Goal: Information Seeking & Learning: Learn about a topic

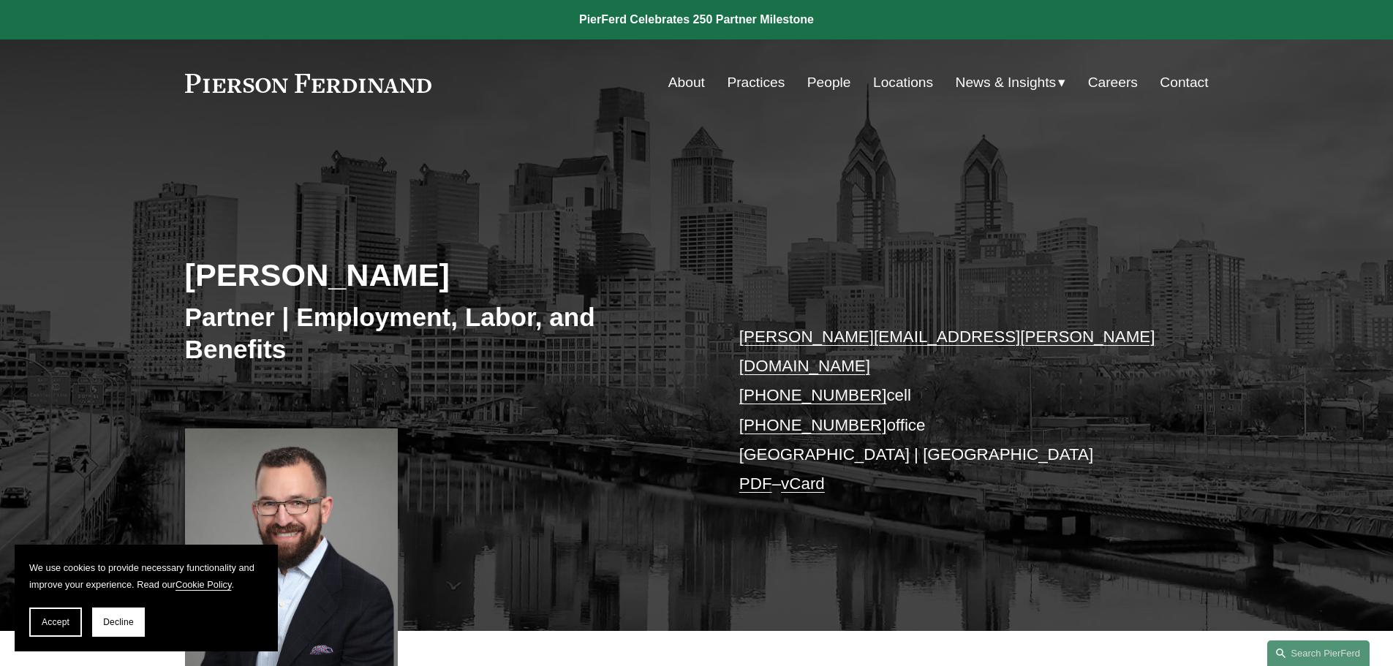
click at [37, 613] on button "Accept" at bounding box center [55, 622] width 53 height 29
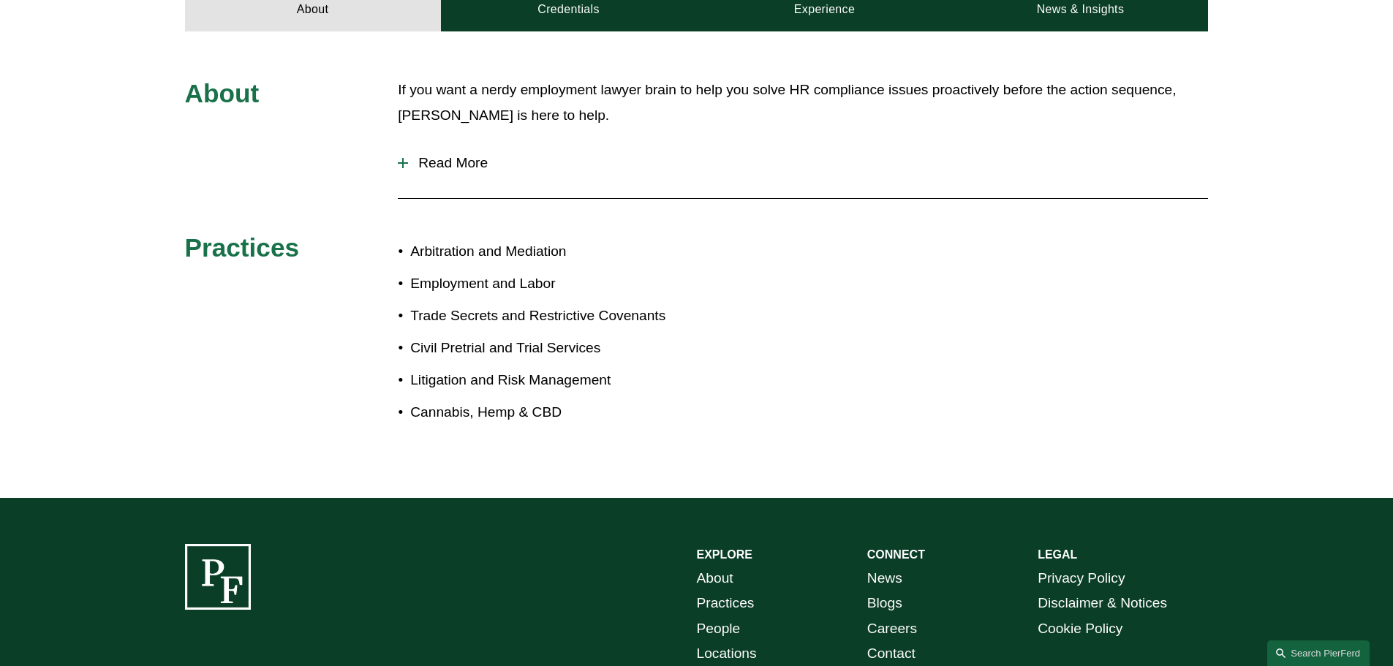
scroll to position [731, 0]
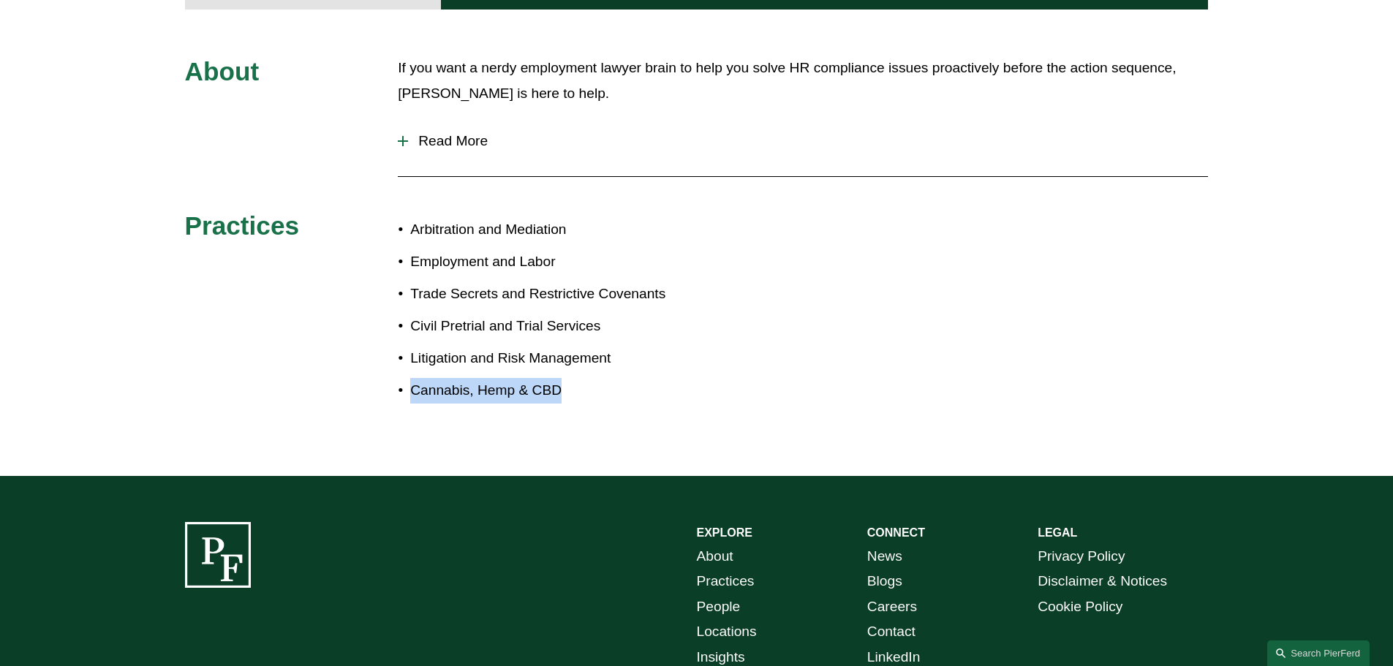
drag, startPoint x: 578, startPoint y: 362, endPoint x: 415, endPoint y: 378, distance: 164.6
click at [415, 378] on p "Cannabis, Hemp & CBD" at bounding box center [553, 391] width 286 height 26
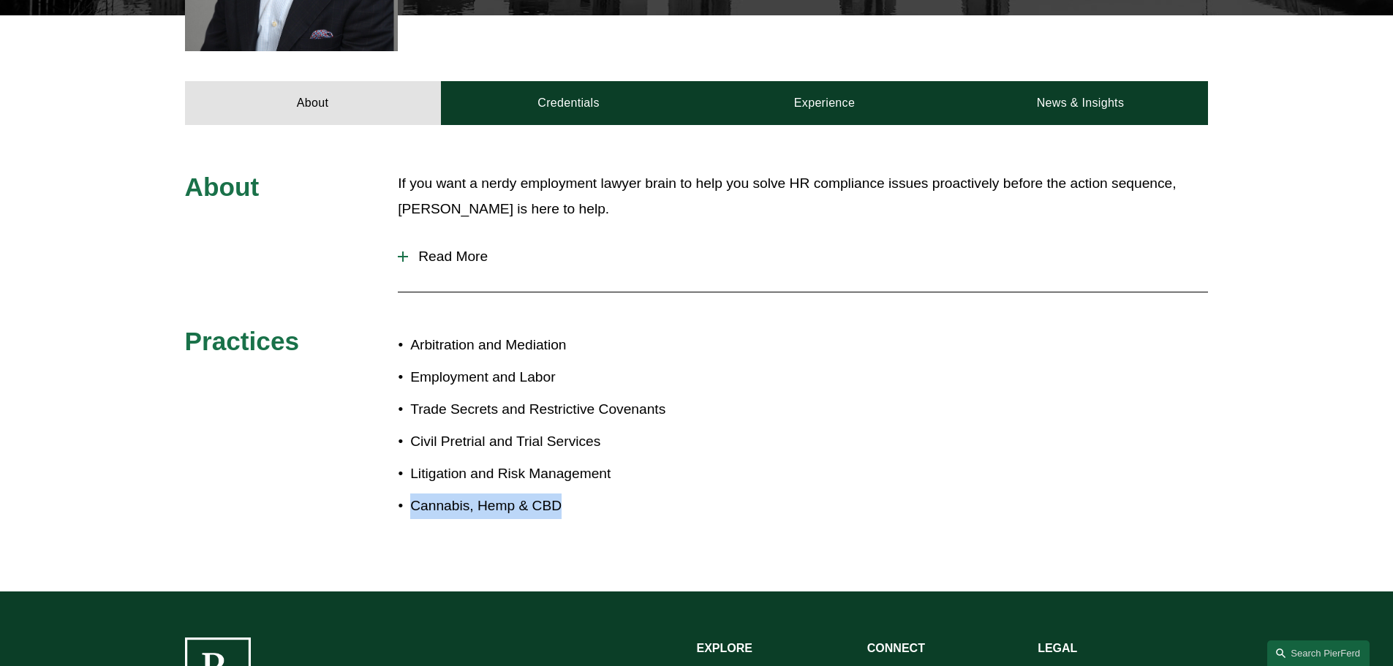
scroll to position [585, 0]
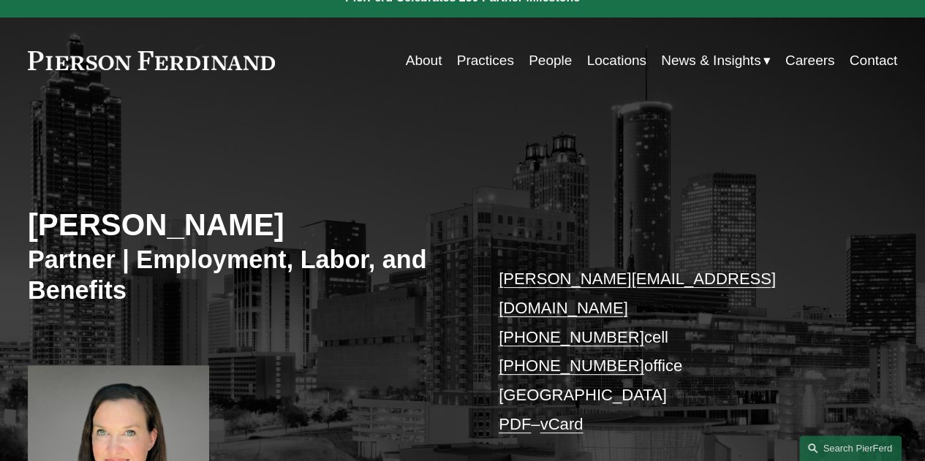
scroll to position [23, 0]
click at [597, 61] on link "Locations" at bounding box center [615, 60] width 59 height 28
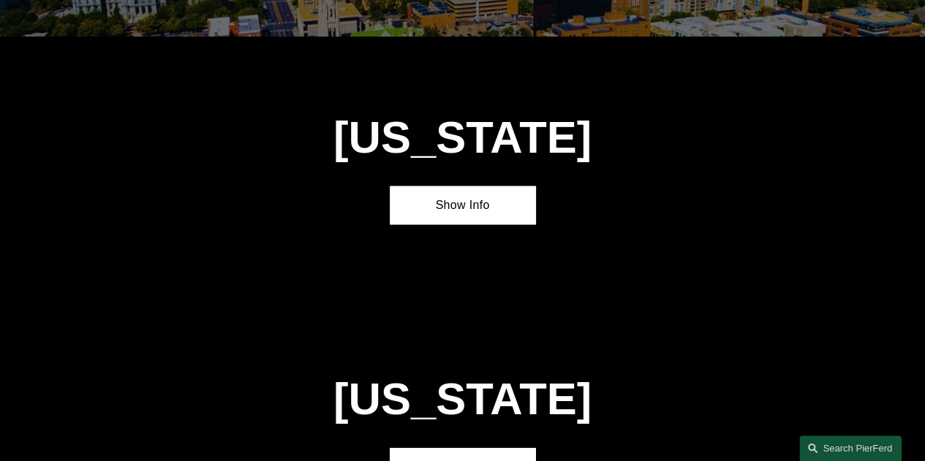
scroll to position [1476, 0]
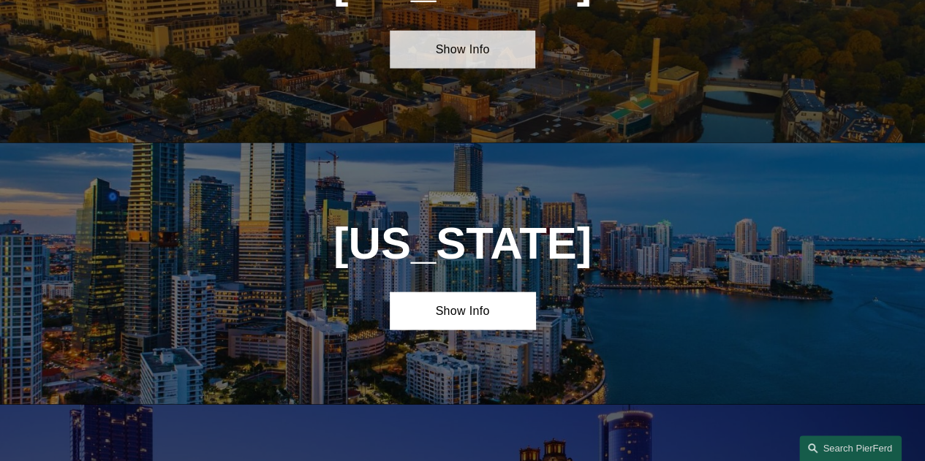
click at [459, 66] on link "Show Info" at bounding box center [462, 49] width 145 height 37
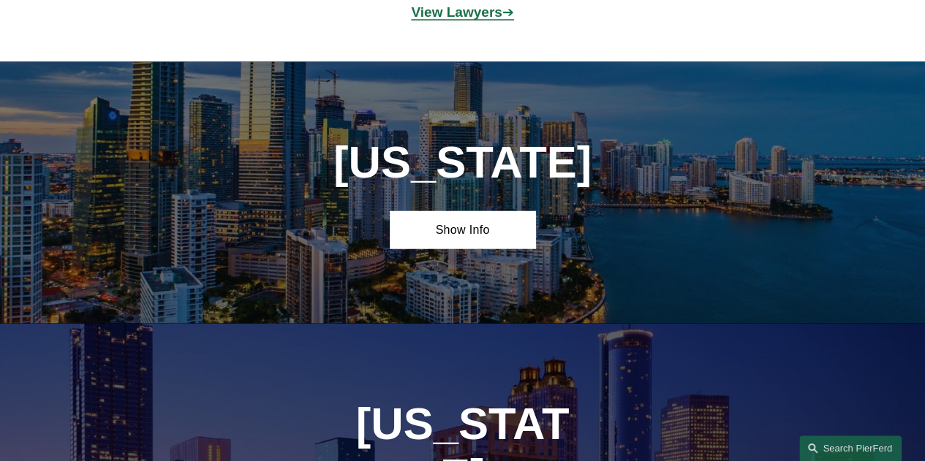
scroll to position [1930, 0]
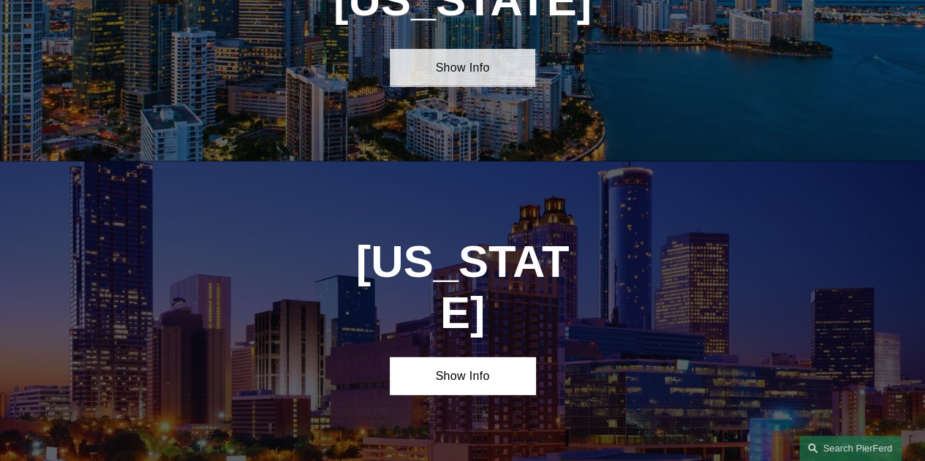
click at [475, 72] on link "Show Info" at bounding box center [462, 67] width 145 height 37
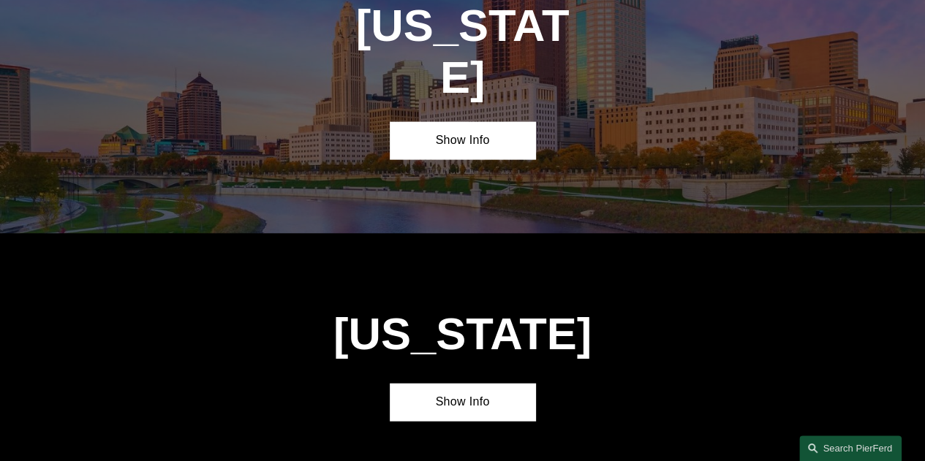
scroll to position [4340, 0]
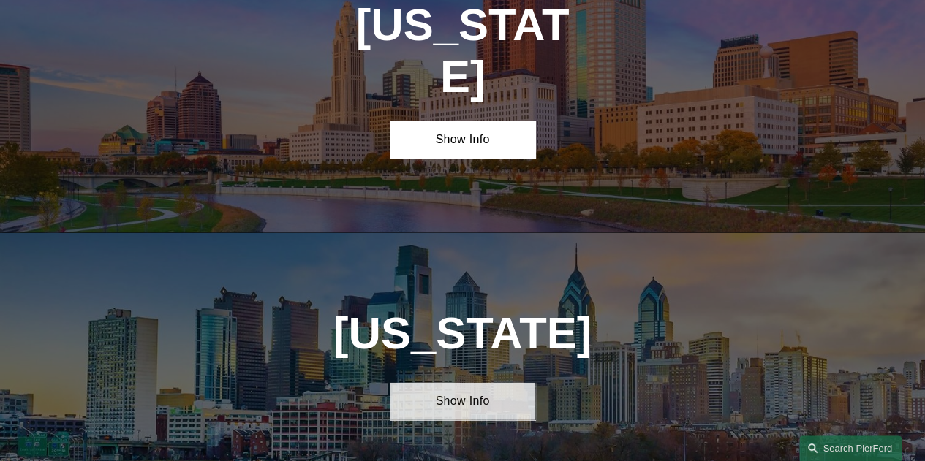
click at [462, 383] on link "Show Info" at bounding box center [462, 401] width 145 height 37
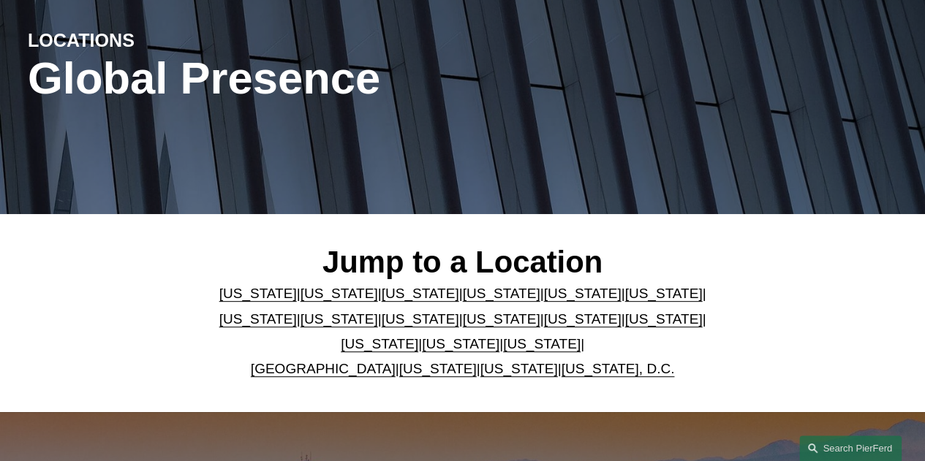
scroll to position [0, 0]
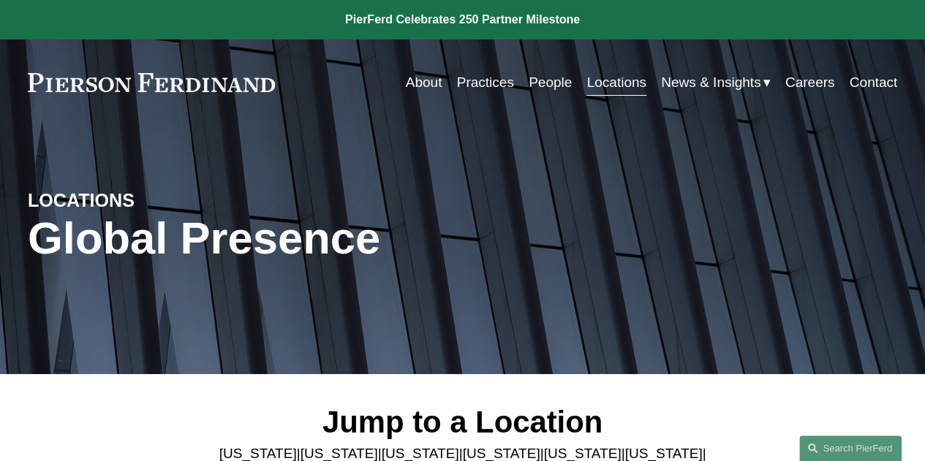
click at [553, 75] on link "People" at bounding box center [550, 83] width 43 height 28
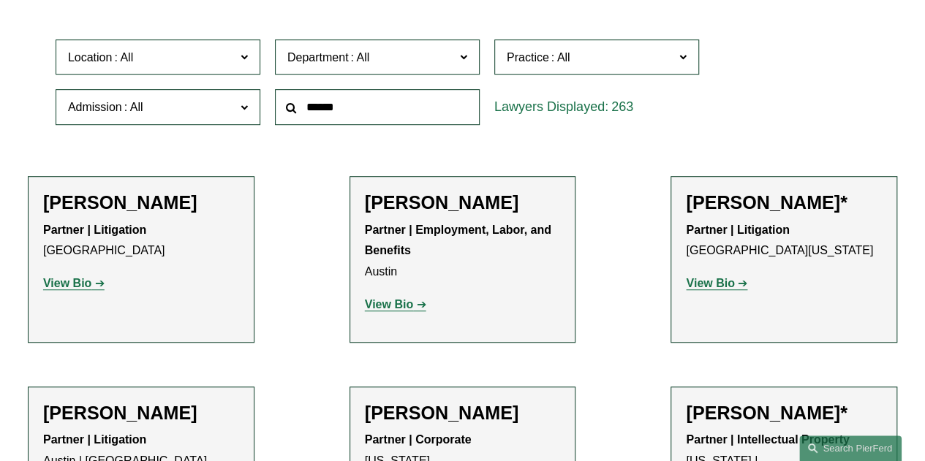
scroll to position [415, 0]
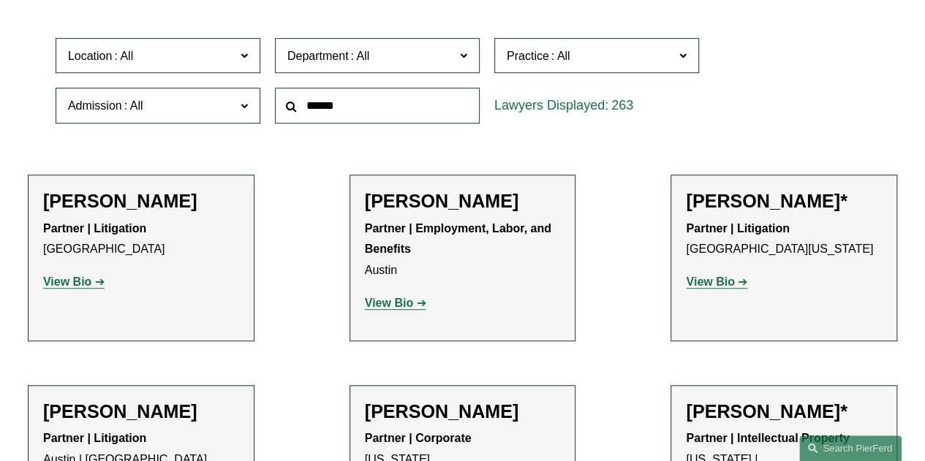
click at [208, 53] on span "Location" at bounding box center [151, 56] width 167 height 20
click at [0, 0] on link "Dallas" at bounding box center [0, 0] width 0 height 0
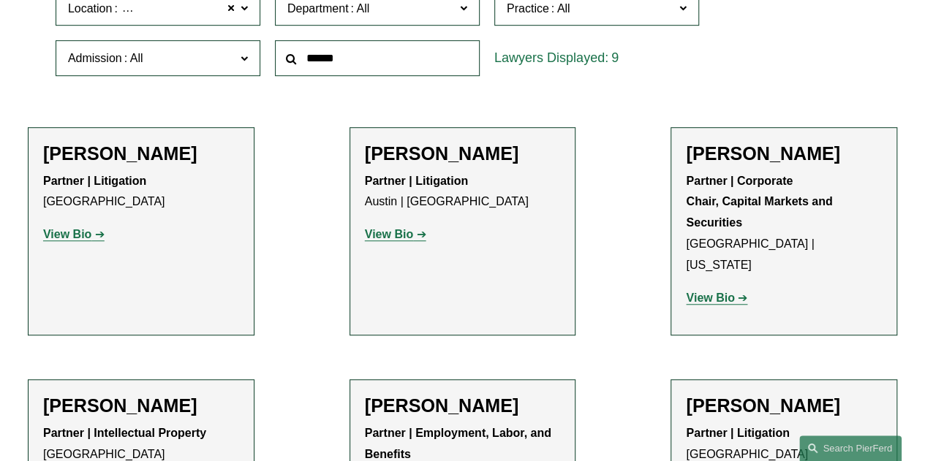
scroll to position [464, 0]
drag, startPoint x: 123, startPoint y: 156, endPoint x: 85, endPoint y: 236, distance: 89.0
click at [85, 236] on strong "View Bio" at bounding box center [67, 233] width 48 height 12
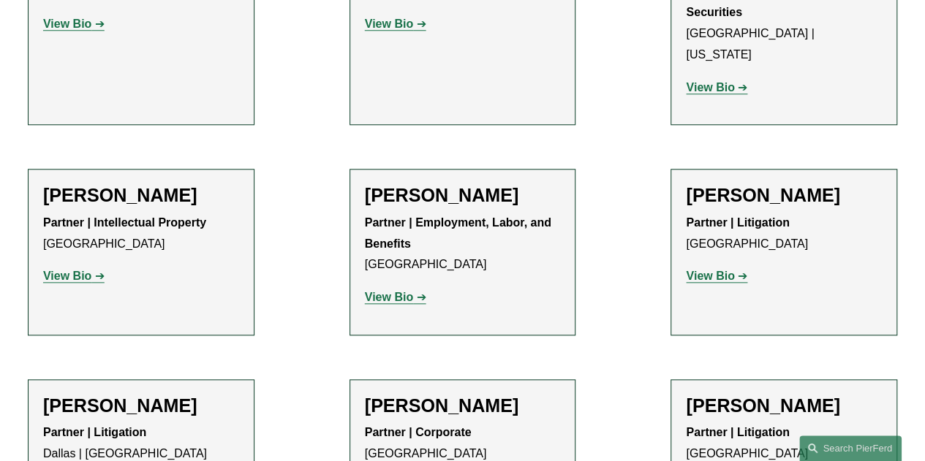
scroll to position [676, 0]
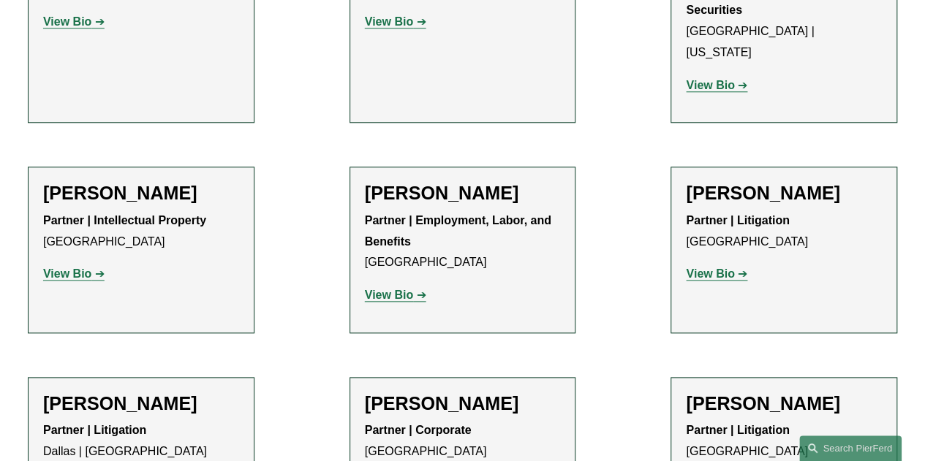
drag, startPoint x: 393, startPoint y: 286, endPoint x: 386, endPoint y: 277, distance: 11.0
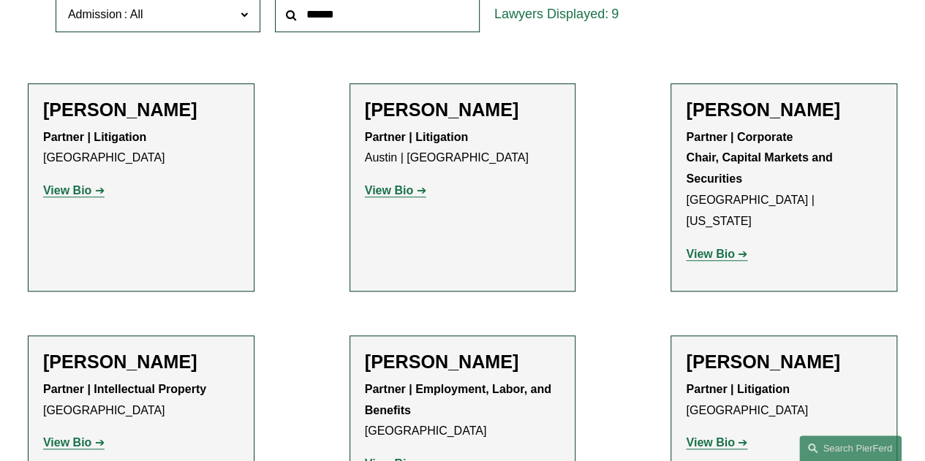
scroll to position [321, 0]
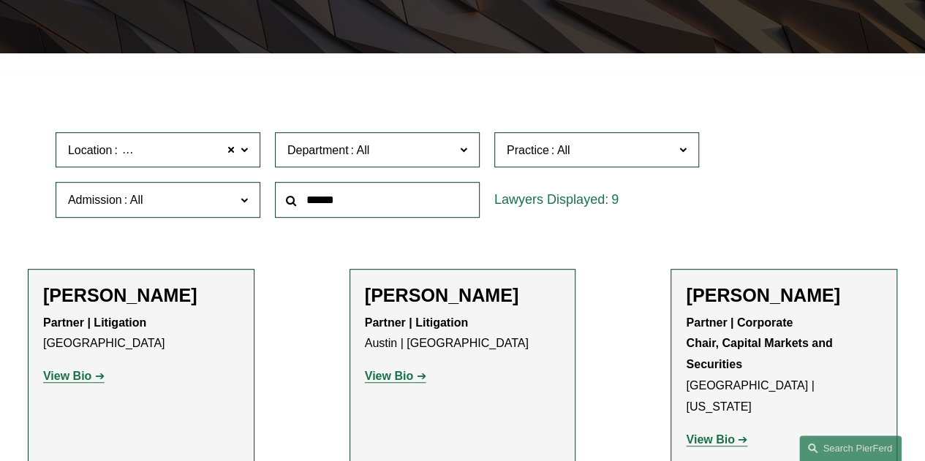
click at [80, 377] on strong "View Bio" at bounding box center [67, 376] width 48 height 12
click at [237, 154] on label "Location Dallas" at bounding box center [158, 150] width 205 height 36
click at [233, 150] on span at bounding box center [231, 149] width 9 height 19
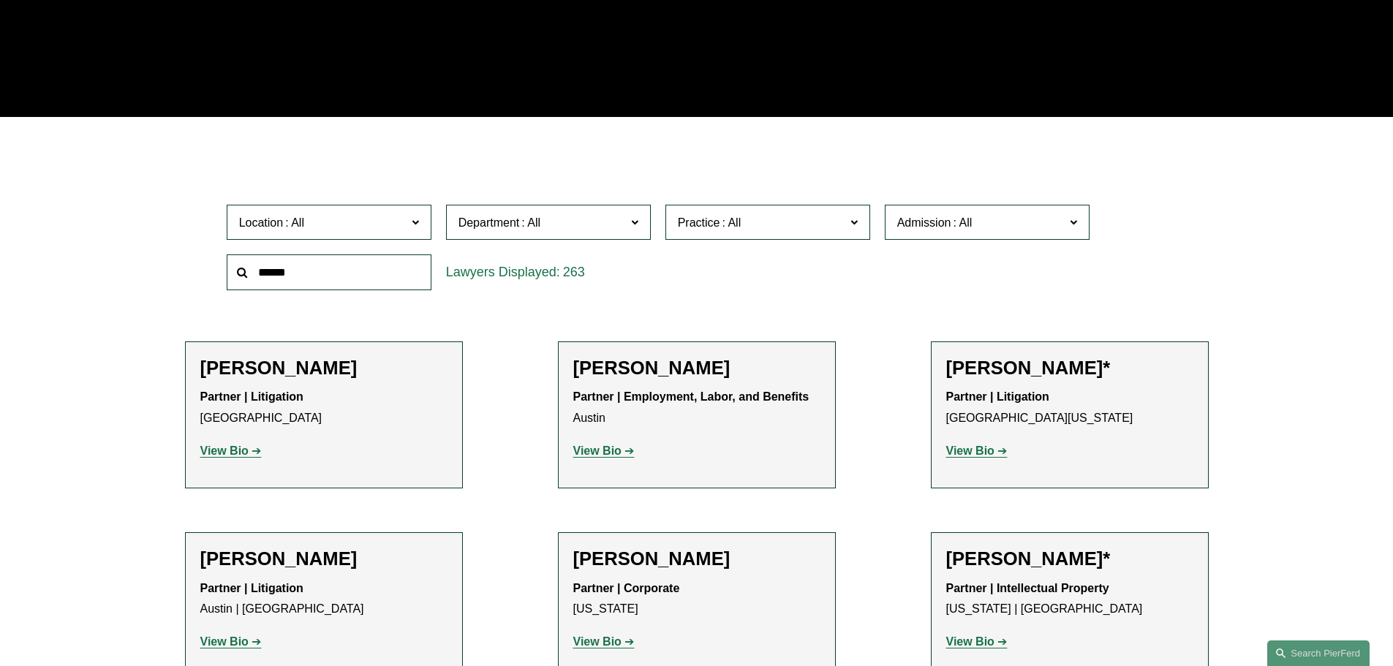
scroll to position [265, 0]
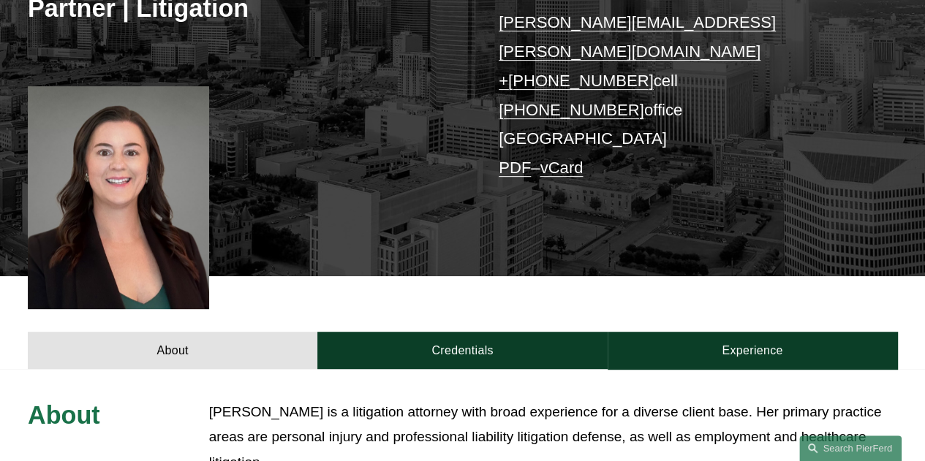
scroll to position [314, 0]
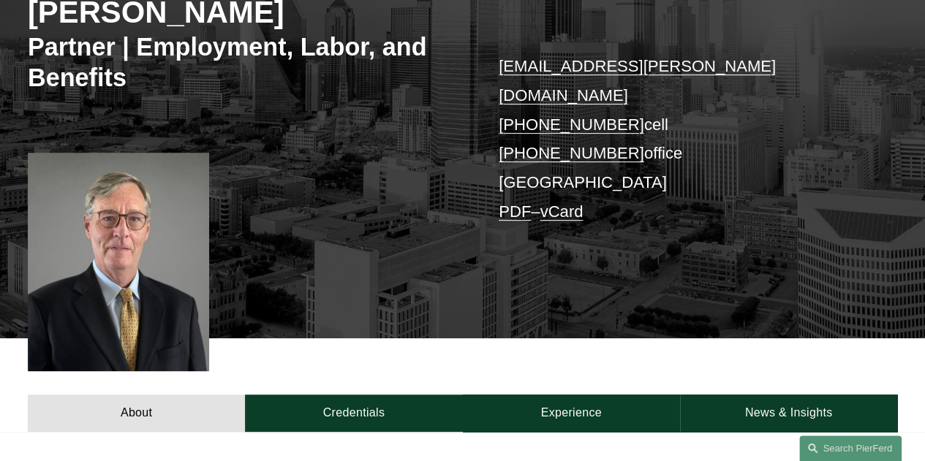
scroll to position [234, 0]
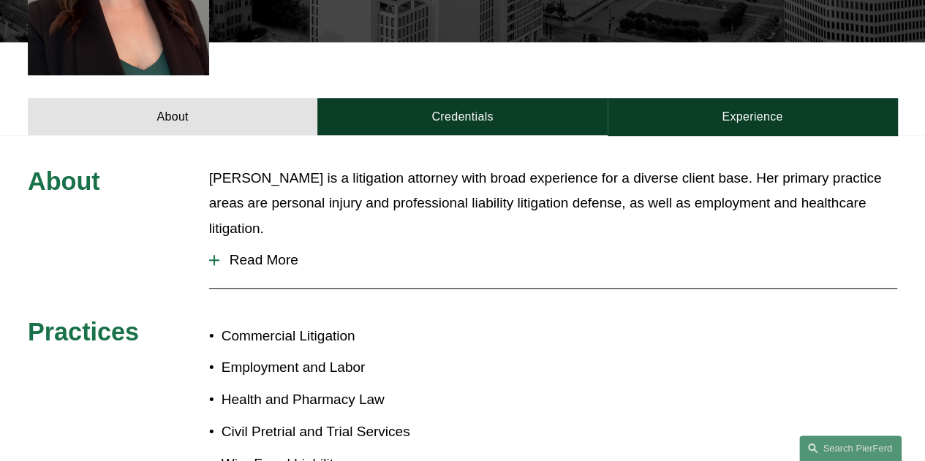
scroll to position [507, 0]
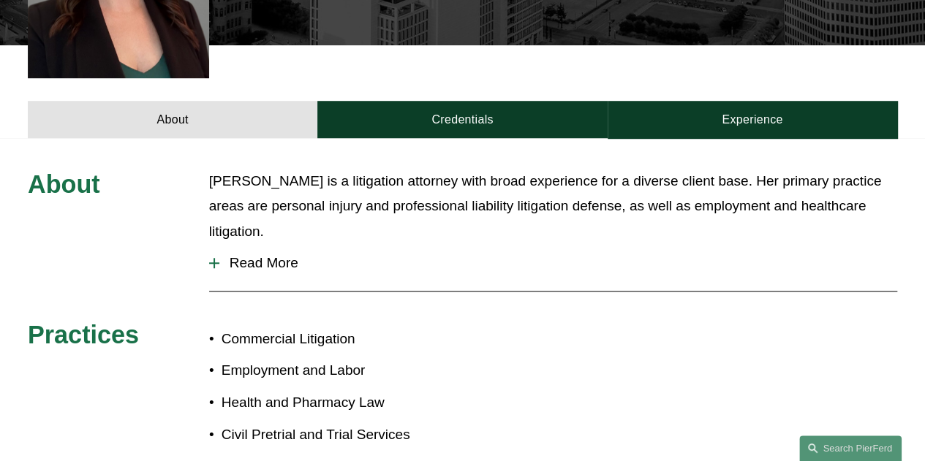
click at [279, 255] on span "Read More" at bounding box center [558, 263] width 678 height 16
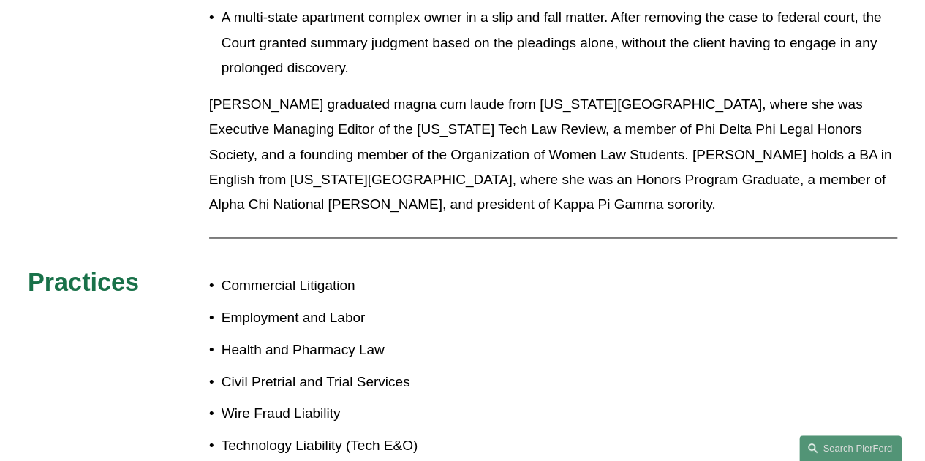
scroll to position [1103, 0]
